Goal: Transaction & Acquisition: Obtain resource

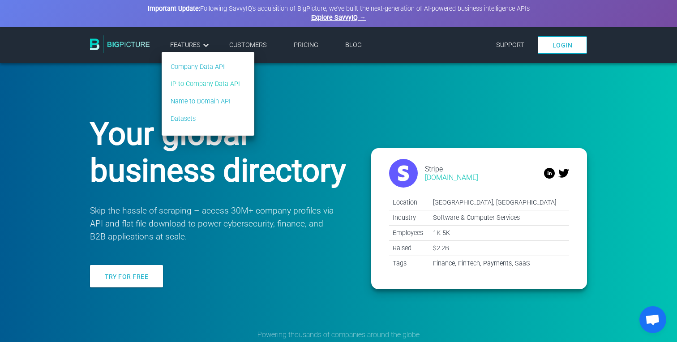
click at [207, 82] on link "IP-to-Company Data API" at bounding box center [205, 84] width 69 height 10
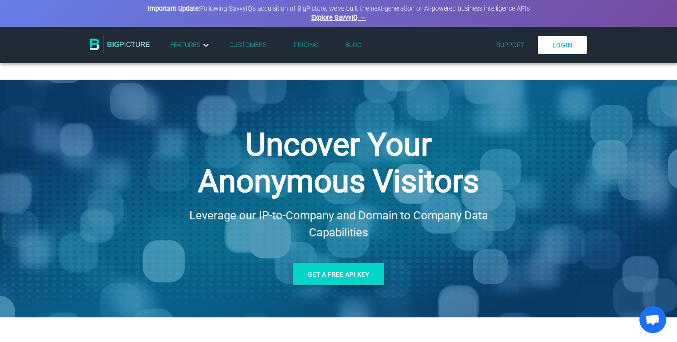
click at [320, 272] on link "Get a free API key" at bounding box center [338, 274] width 90 height 22
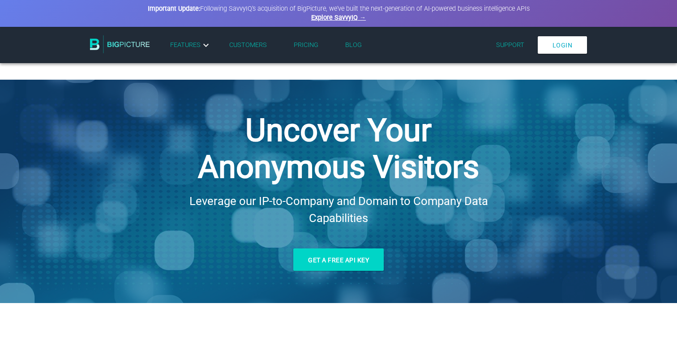
click at [308, 51] on li "Pricing" at bounding box center [305, 45] width 51 height 14
click at [304, 43] on link "Pricing" at bounding box center [306, 45] width 25 height 8
